Goal: Task Accomplishment & Management: Use online tool/utility

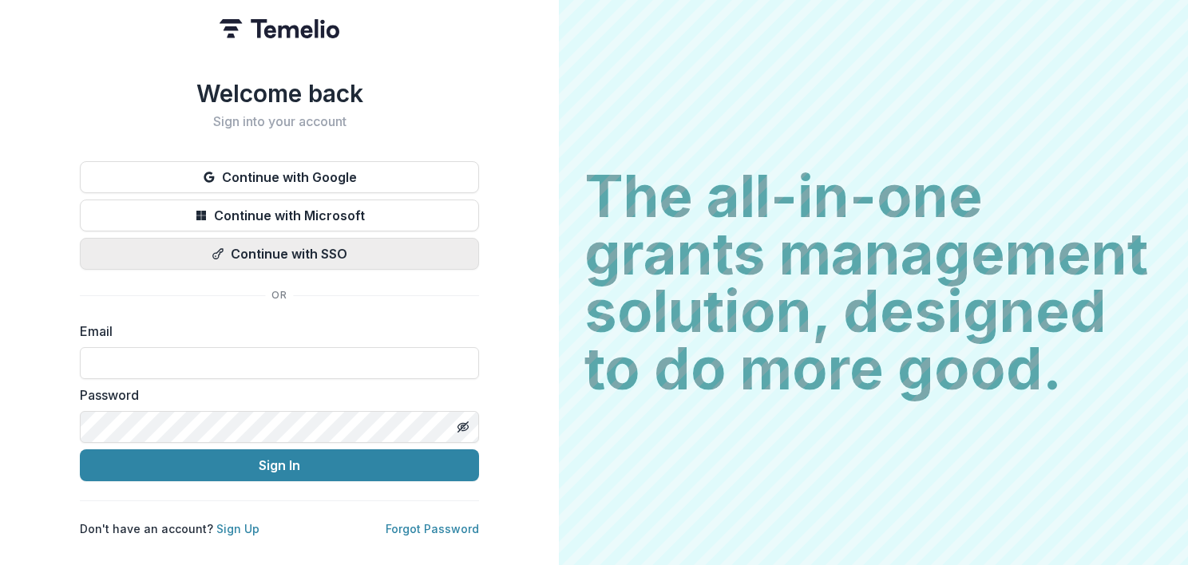
click at [295, 245] on button "Continue with SSO" at bounding box center [279, 254] width 399 height 32
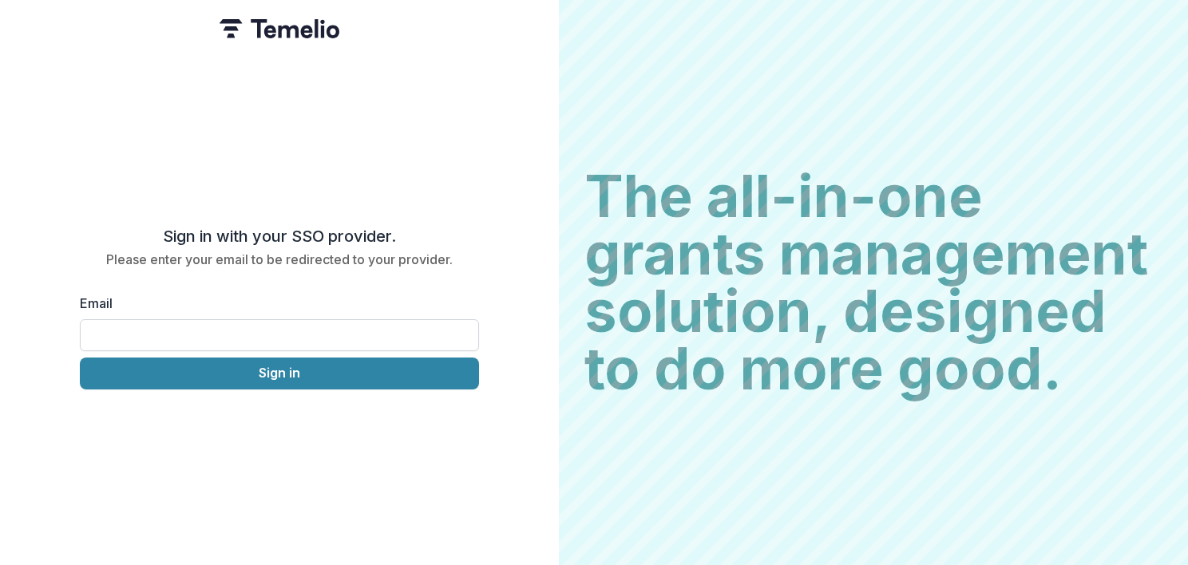
click at [156, 330] on input "Email" at bounding box center [279, 335] width 399 height 32
type input "**********"
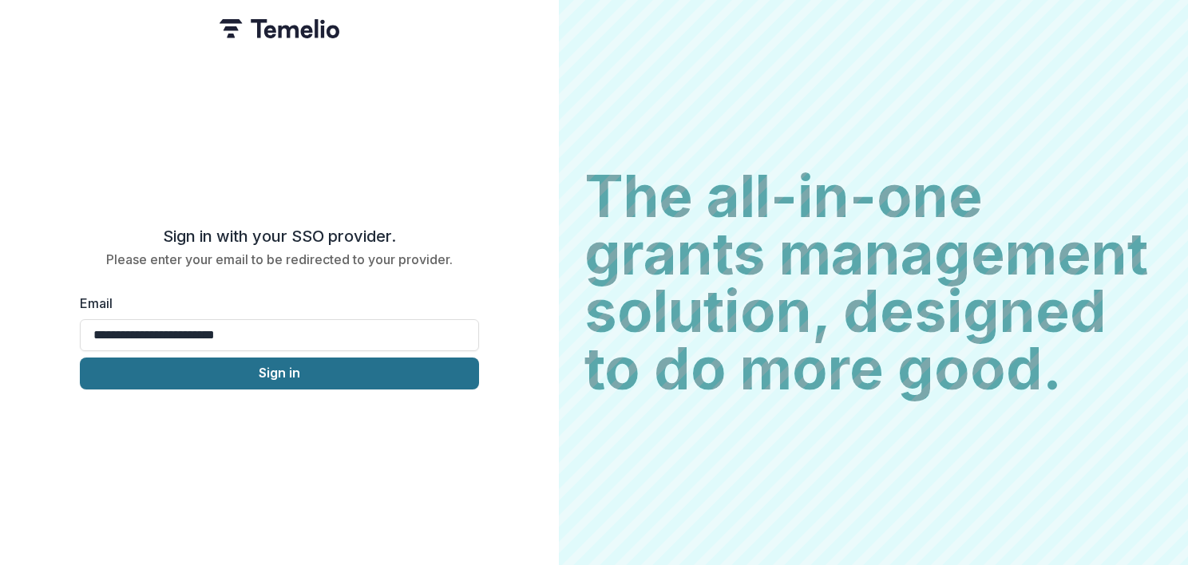
click at [242, 370] on button "Sign in" at bounding box center [279, 374] width 399 height 32
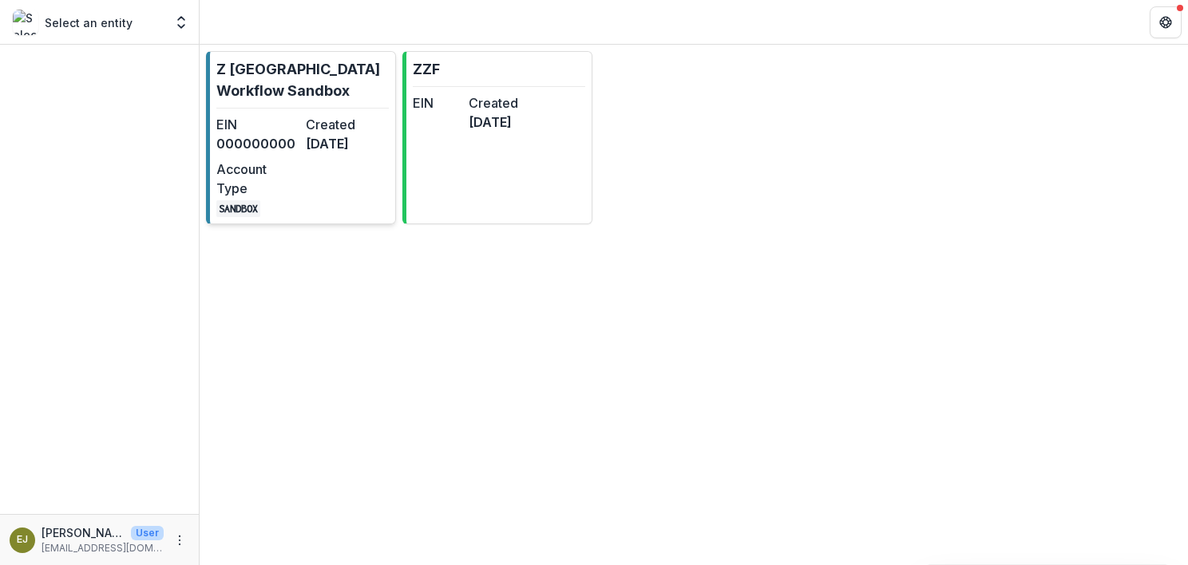
click at [295, 77] on p "Z [GEOGRAPHIC_DATA] Workflow Sandbox" at bounding box center [302, 79] width 172 height 43
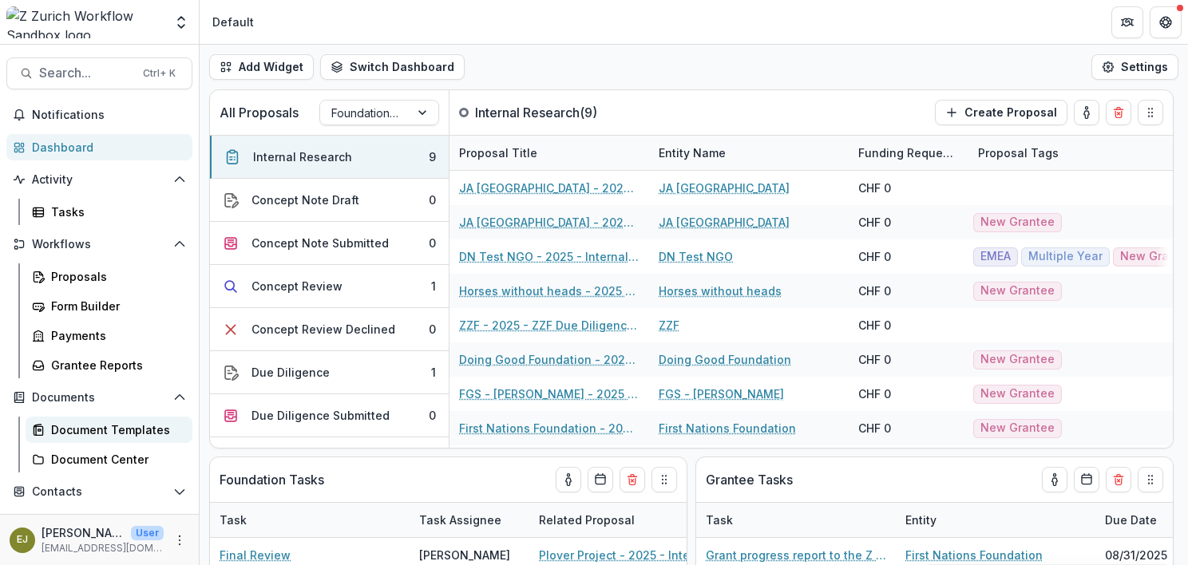
click at [101, 434] on div "Document Templates" at bounding box center [115, 430] width 129 height 17
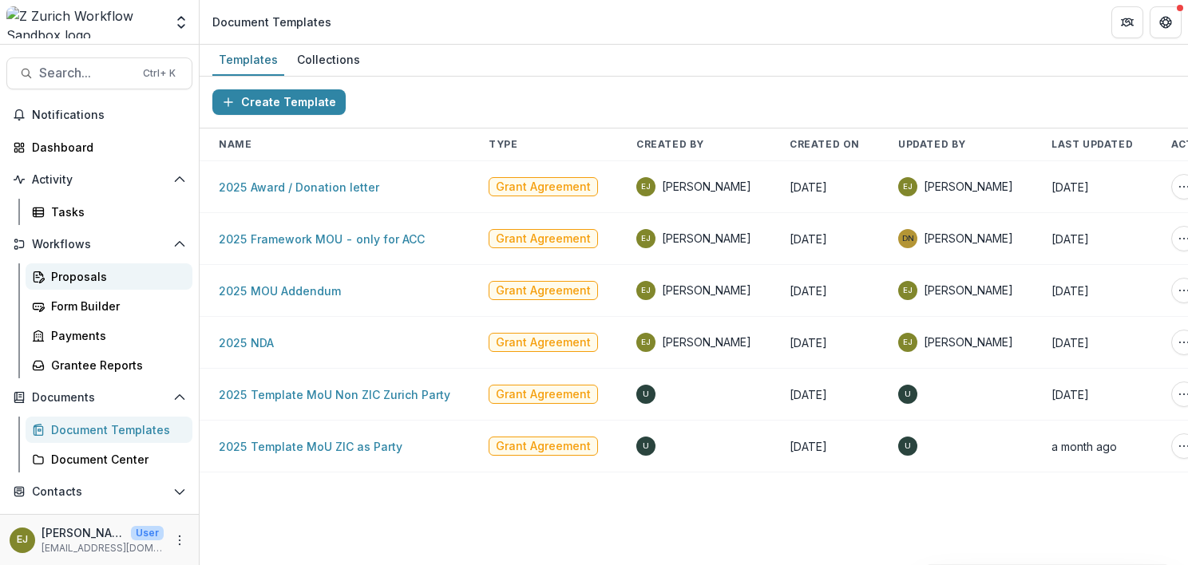
click at [77, 277] on div "Proposals" at bounding box center [115, 276] width 129 height 17
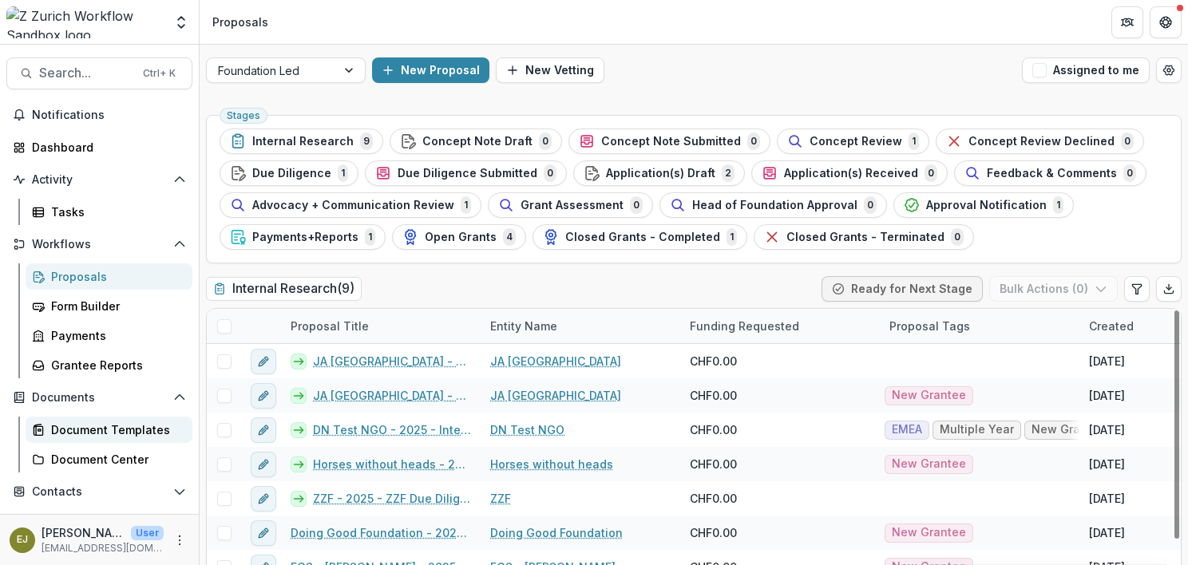
click at [86, 436] on div "Document Templates" at bounding box center [115, 430] width 129 height 17
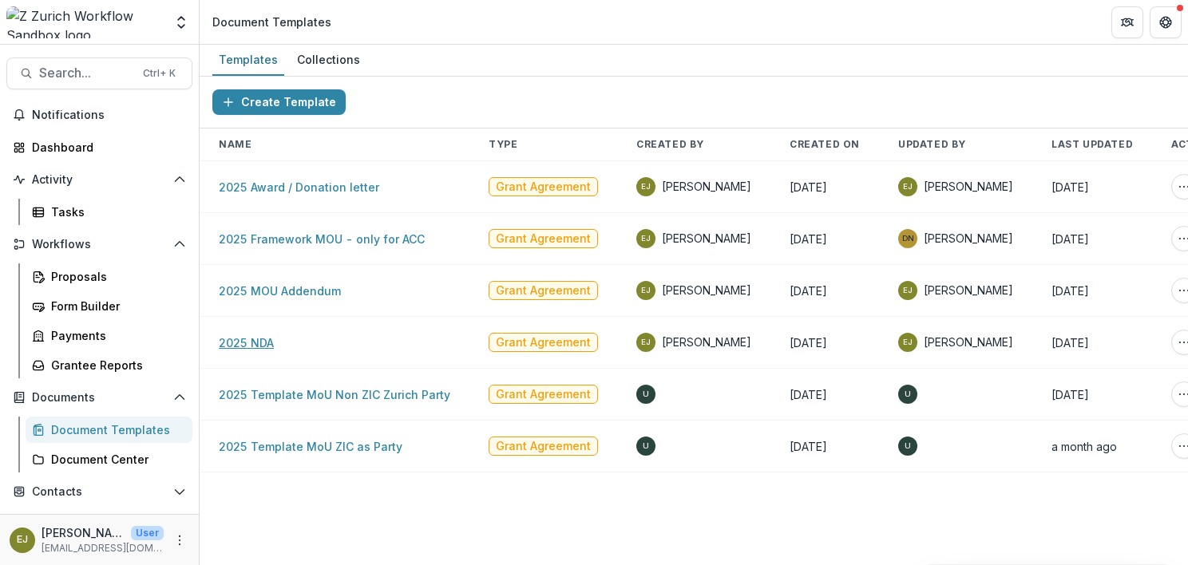
click at [252, 343] on link "2025 NDA" at bounding box center [246, 343] width 55 height 14
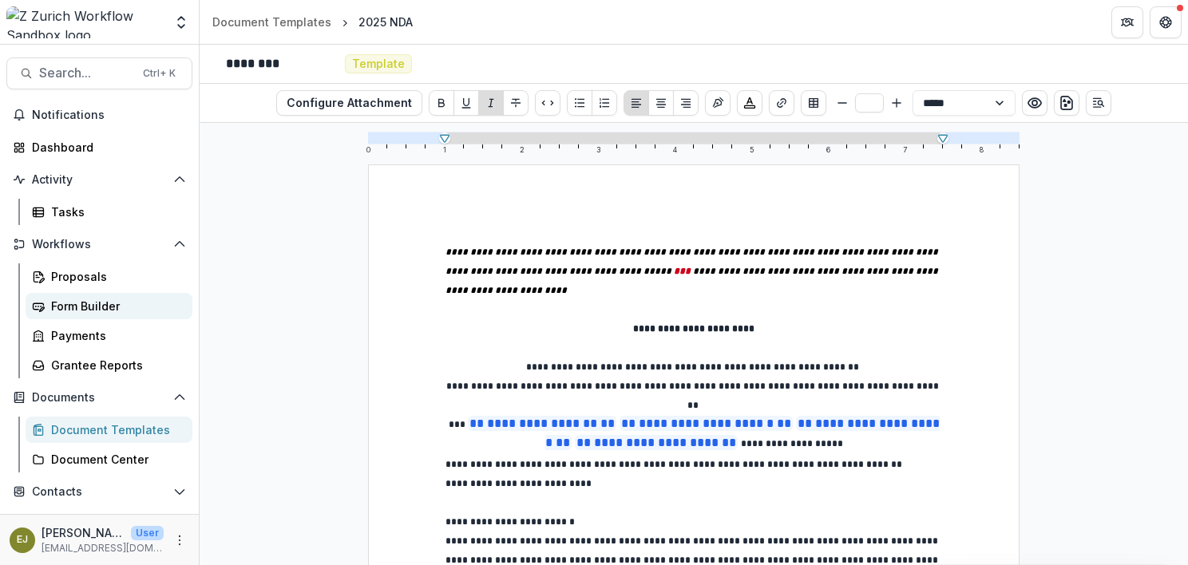
click at [90, 300] on div "Form Builder" at bounding box center [115, 306] width 129 height 17
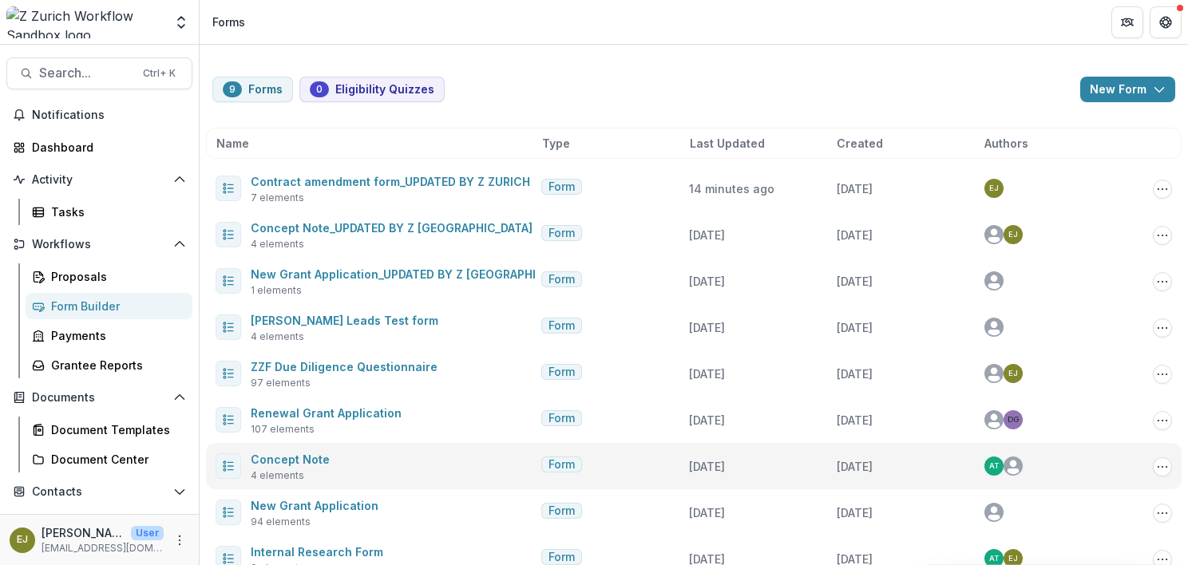
scroll to position [29, 0]
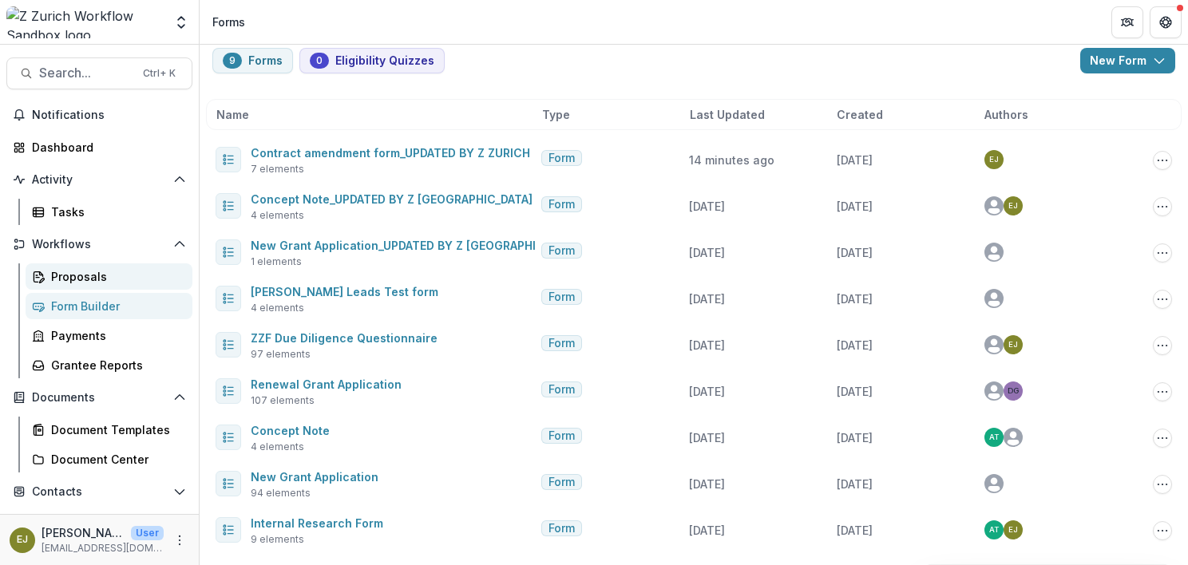
click at [75, 265] on link "Proposals" at bounding box center [109, 276] width 167 height 26
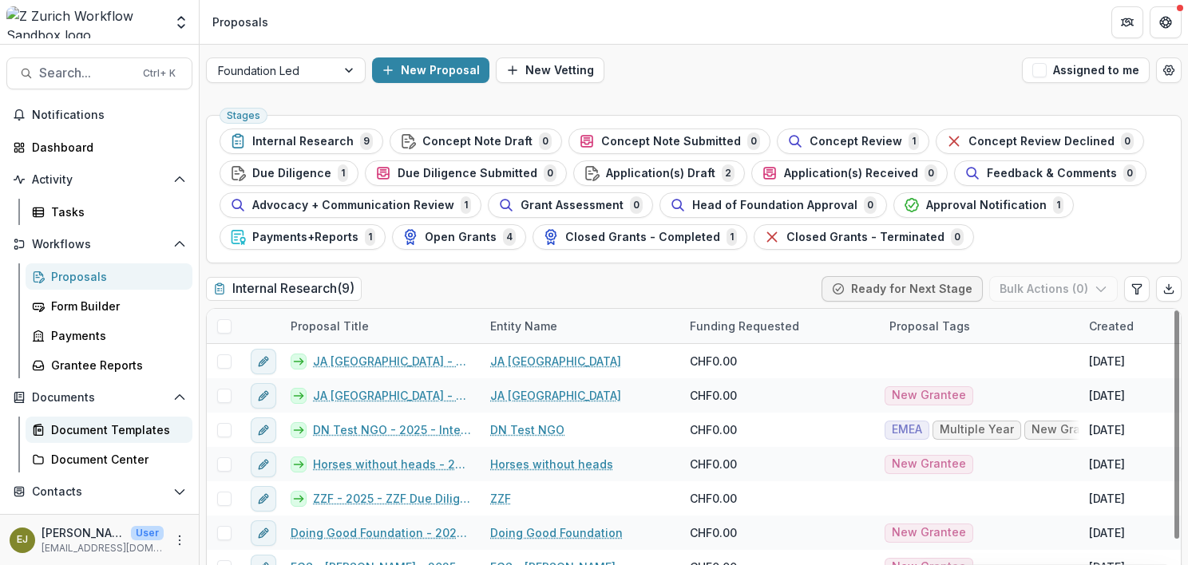
click at [60, 442] on link "Document Templates" at bounding box center [109, 430] width 167 height 26
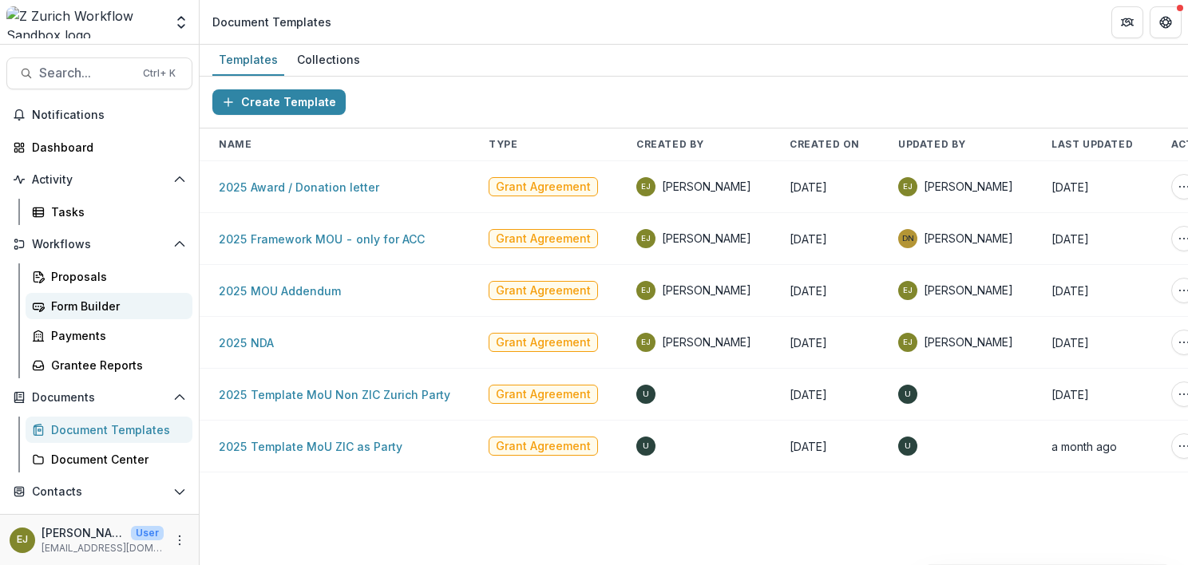
click at [65, 300] on div "Form Builder" at bounding box center [115, 306] width 129 height 17
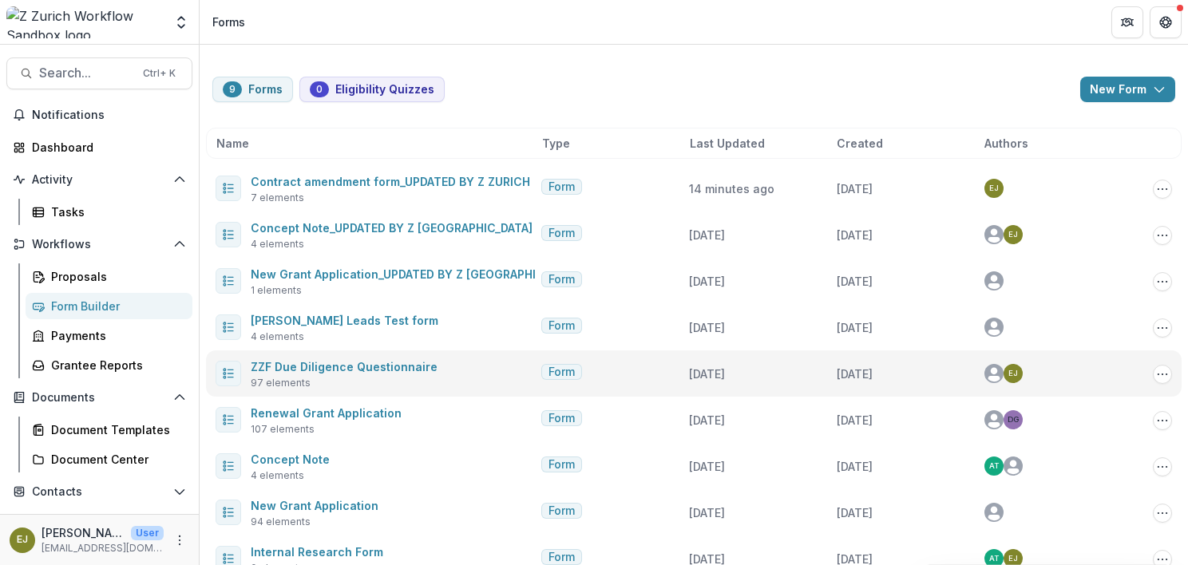
scroll to position [29, 0]
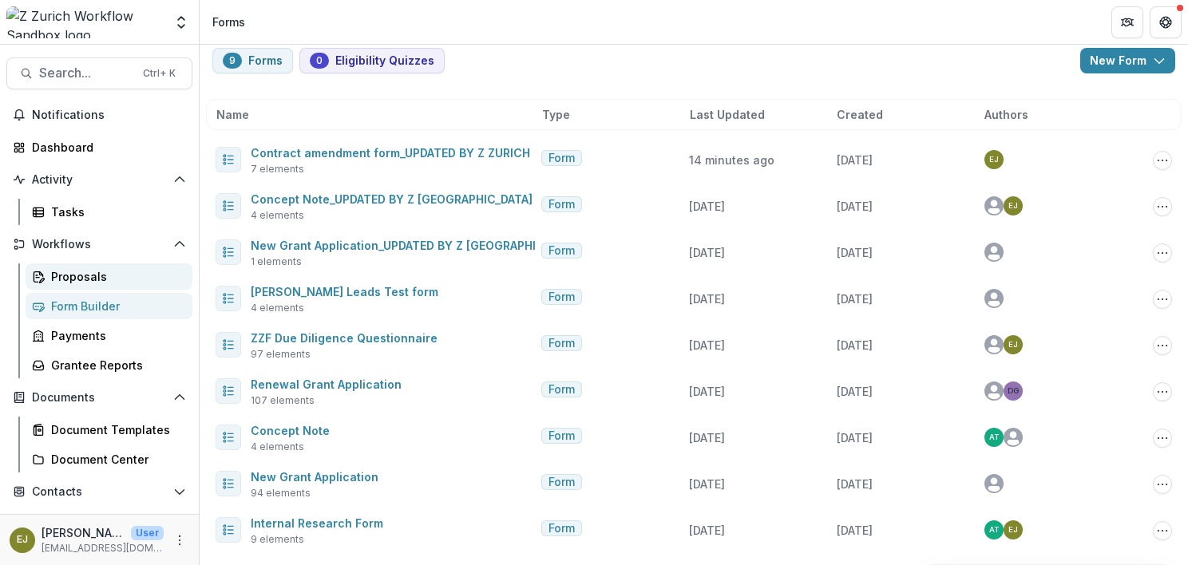
click at [83, 288] on link "Proposals" at bounding box center [109, 276] width 167 height 26
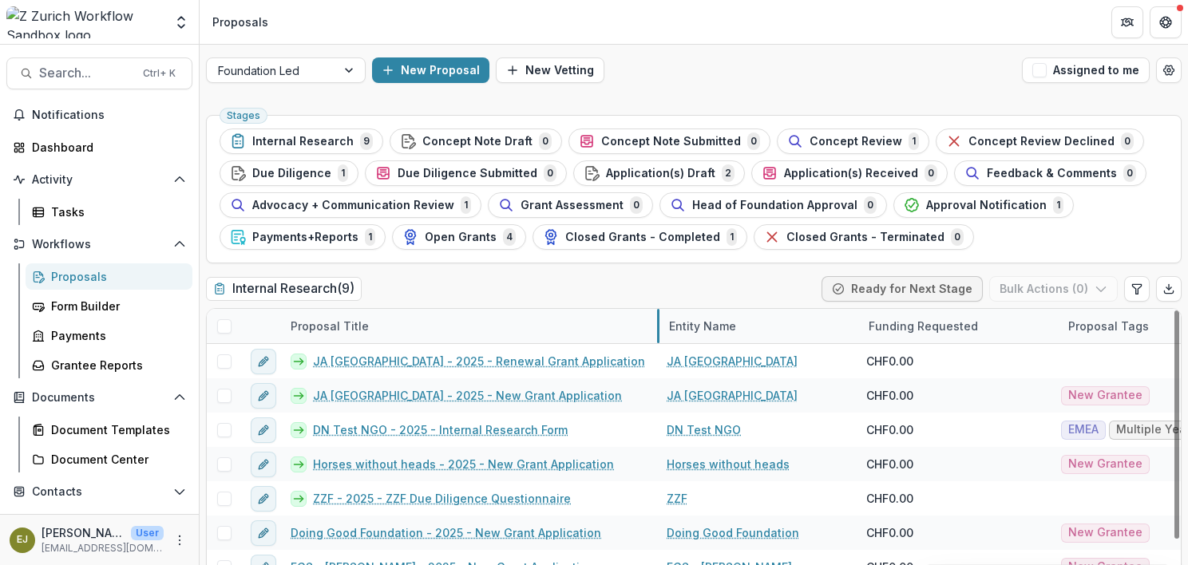
drag, startPoint x: 479, startPoint y: 330, endPoint x: 663, endPoint y: 332, distance: 183.7
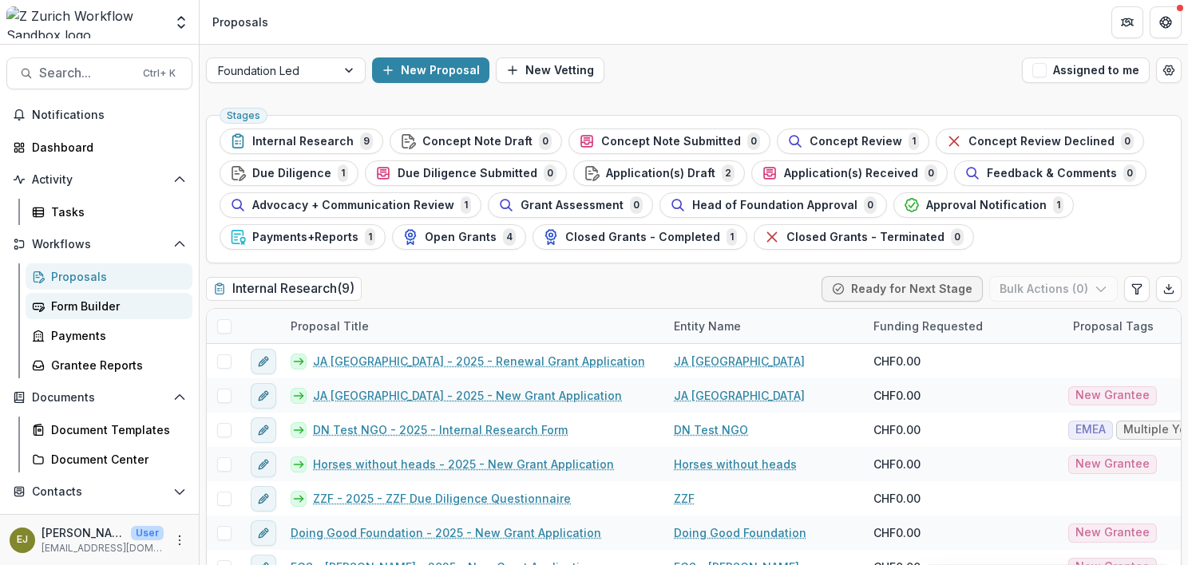
click at [77, 304] on div "Form Builder" at bounding box center [115, 306] width 129 height 17
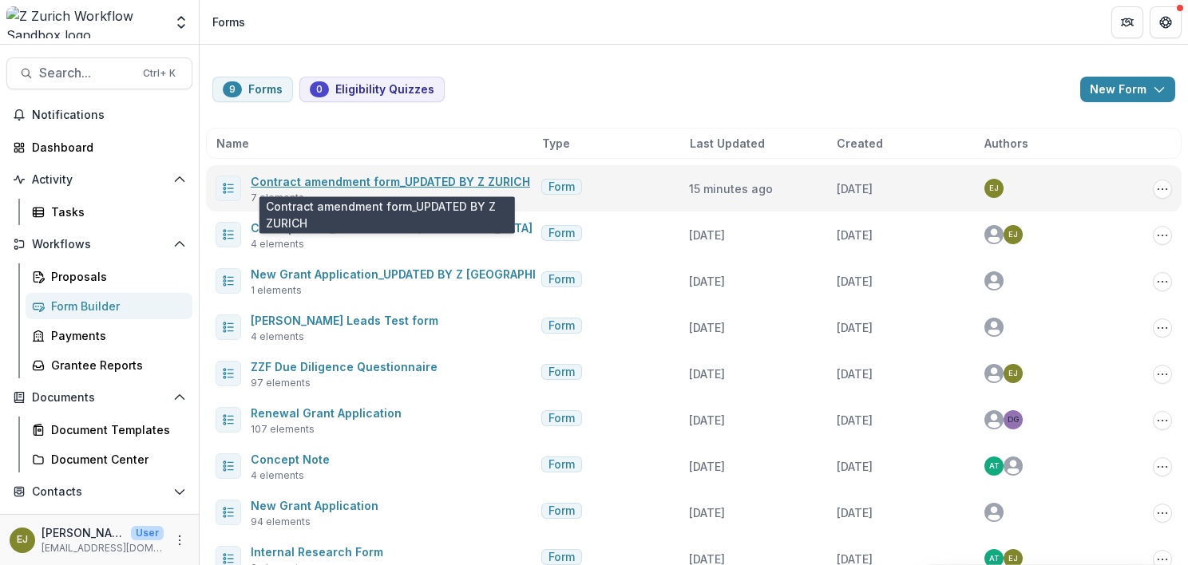
click at [396, 176] on link "Contract amendment form_UPDATED BY Z ZURICH" at bounding box center [390, 182] width 279 height 14
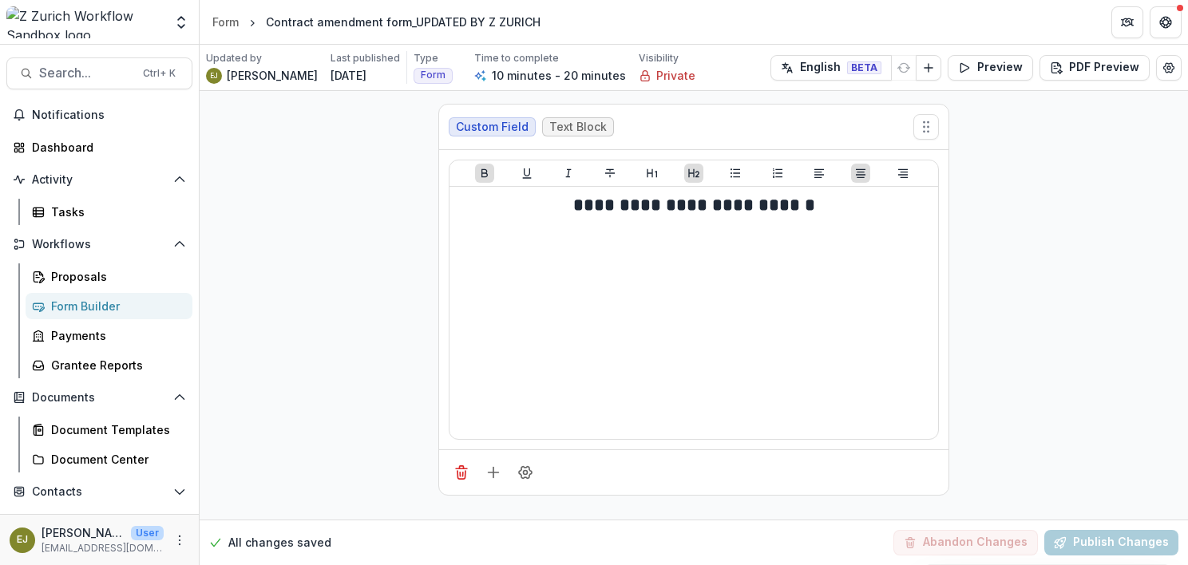
click at [78, 300] on div "Form Builder" at bounding box center [115, 306] width 129 height 17
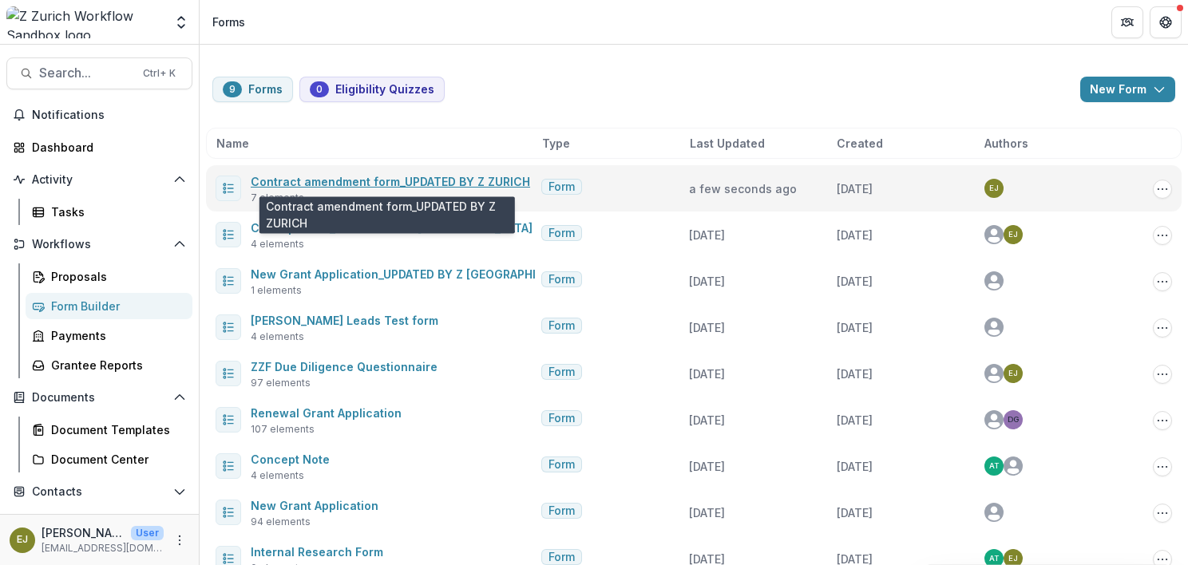
click at [394, 176] on link "Contract amendment form_UPDATED BY Z ZURICH" at bounding box center [390, 182] width 279 height 14
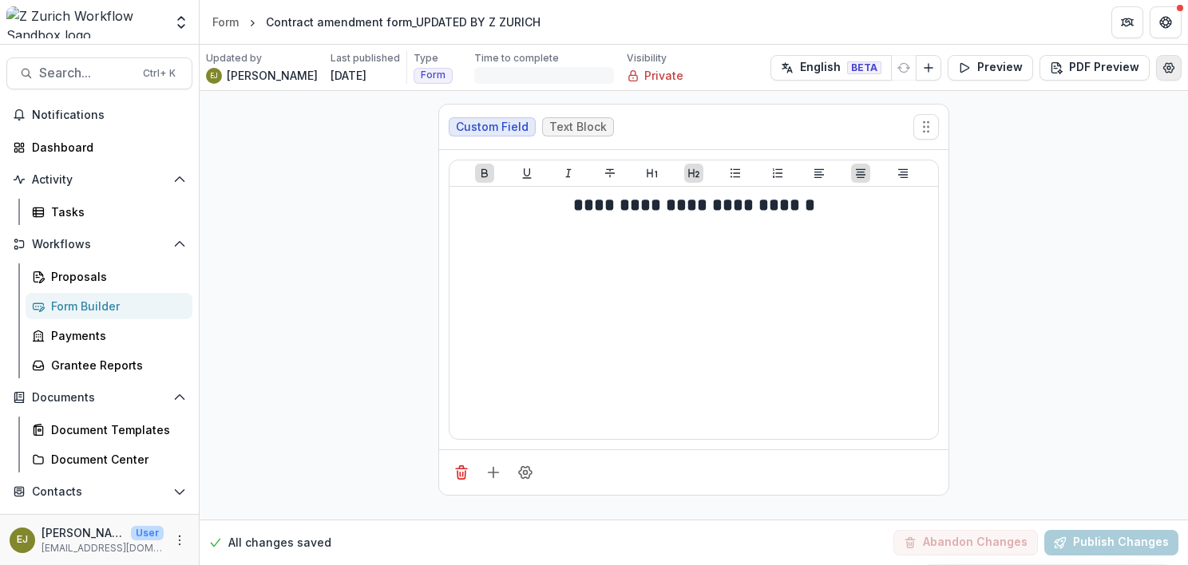
click at [1169, 76] on button "Edit Form Settings" at bounding box center [1169, 68] width 26 height 26
select select "*******"
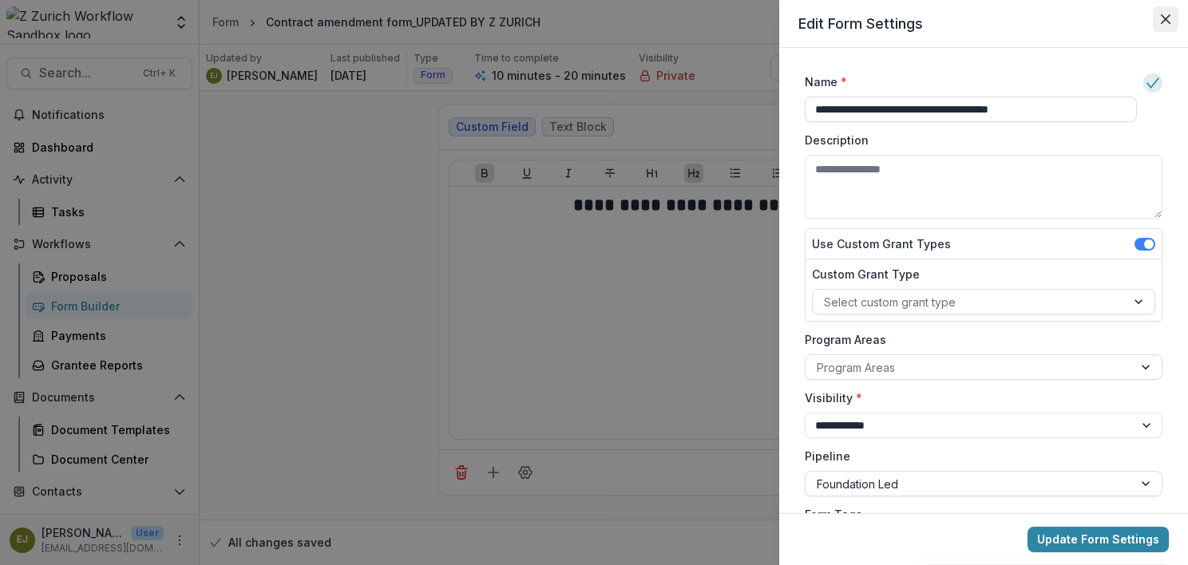
click at [1166, 17] on icon "Close" at bounding box center [1166, 19] width 10 height 10
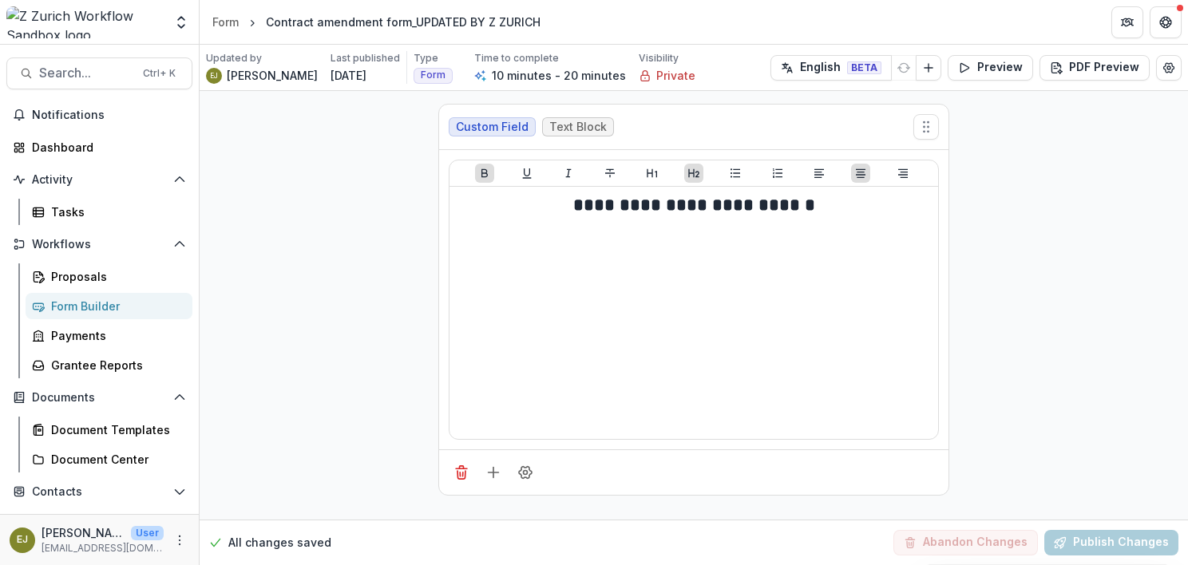
click at [73, 307] on div "Form Builder" at bounding box center [115, 306] width 129 height 17
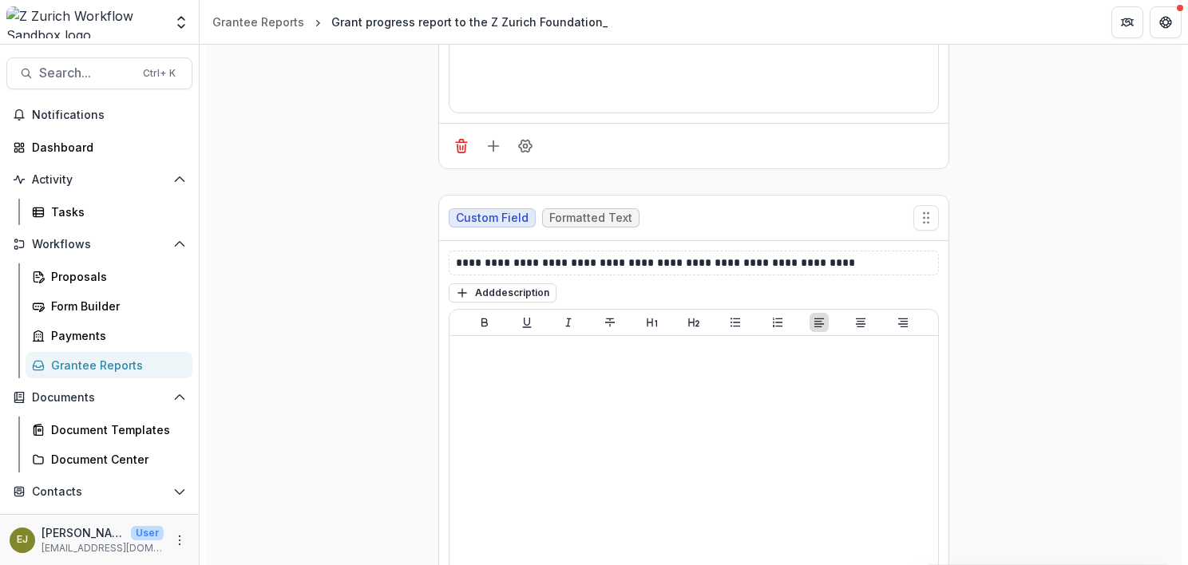
scroll to position [8785, 0]
